Goal: Task Accomplishment & Management: Manage account settings

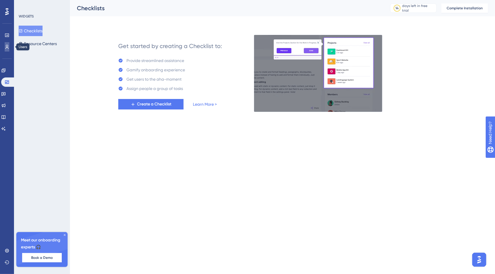
click at [7, 48] on icon at bounding box center [7, 47] width 5 height 5
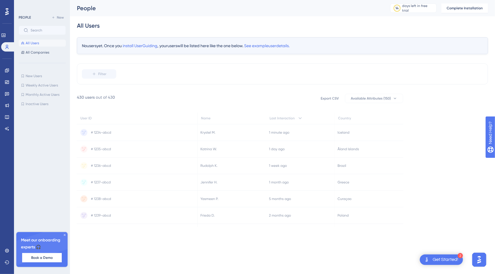
click at [454, 259] on div "Get Started!" at bounding box center [445, 259] width 26 height 6
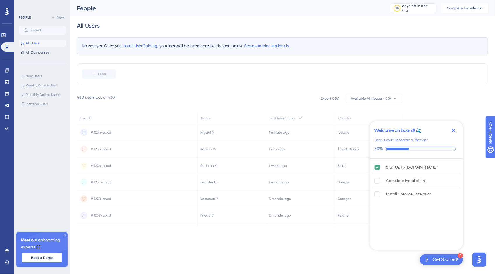
click at [455, 132] on icon "Close Checklist" at bounding box center [454, 131] width 4 height 4
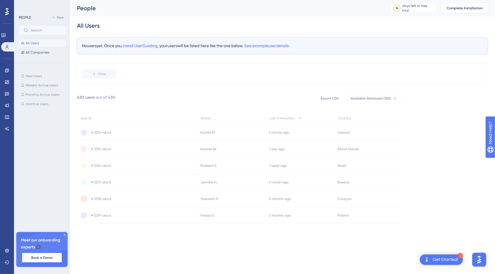
click at [478, 256] on img "Open AI Assistant Launcher" at bounding box center [478, 259] width 10 height 10
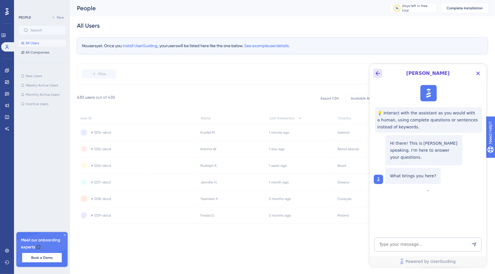
click at [380, 75] on icon "Back Button" at bounding box center [377, 73] width 7 height 7
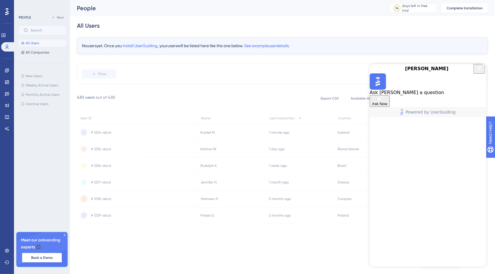
click at [5, 12] on icon at bounding box center [6, 11] width 3 height 7
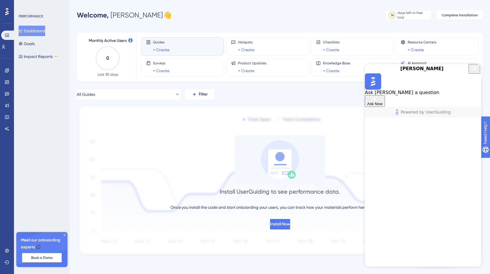
scroll to position [2, 0]
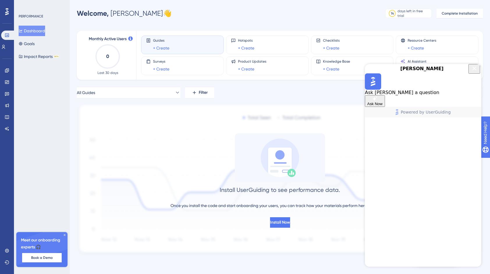
click at [4, 246] on div "Performance Users Engagement Widgets Feedback Product Updates Knowledge Base AI…" at bounding box center [7, 137] width 14 height 274
click at [6, 249] on icon at bounding box center [7, 250] width 5 height 5
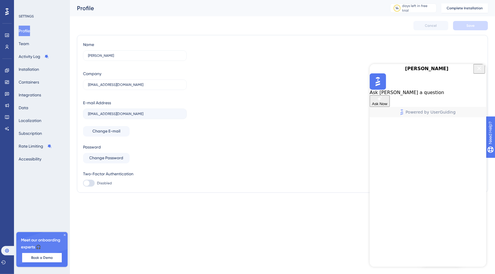
click at [479, 72] on icon "Close Button" at bounding box center [478, 68] width 7 height 7
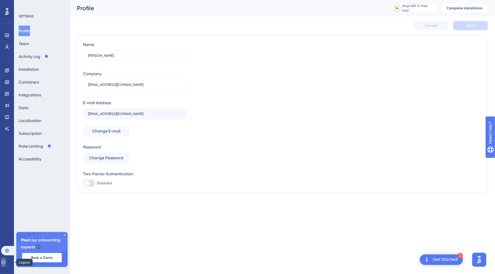
click at [6, 263] on icon at bounding box center [3, 262] width 5 height 5
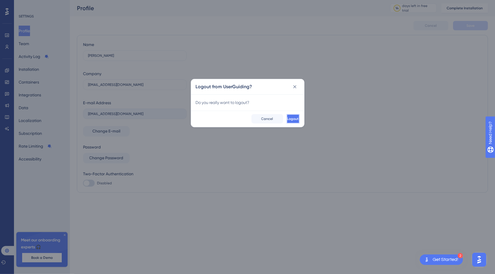
click at [289, 116] on span "Logout" at bounding box center [293, 118] width 12 height 5
